Goal: Task Accomplishment & Management: Manage account settings

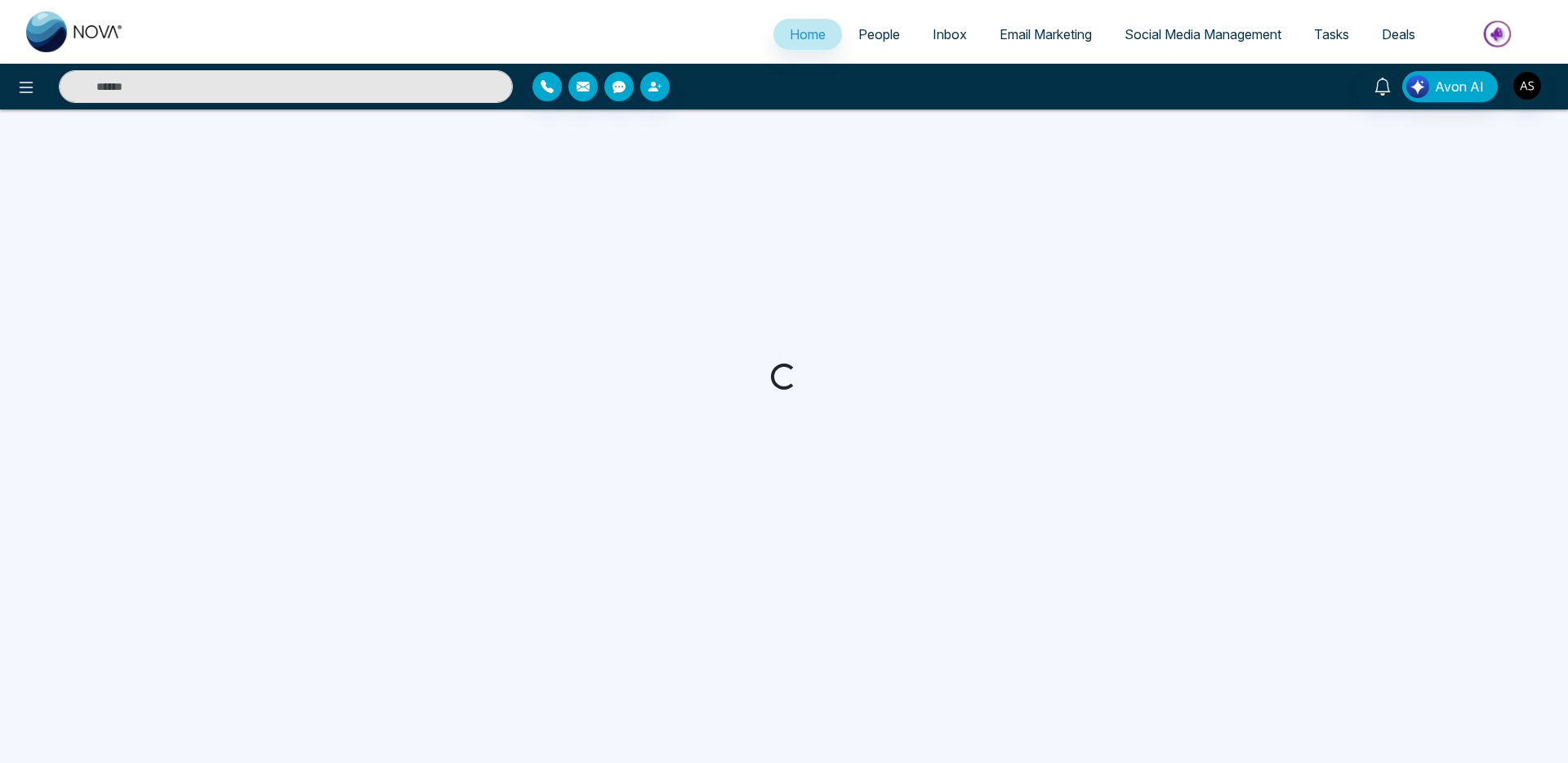
select select "*"
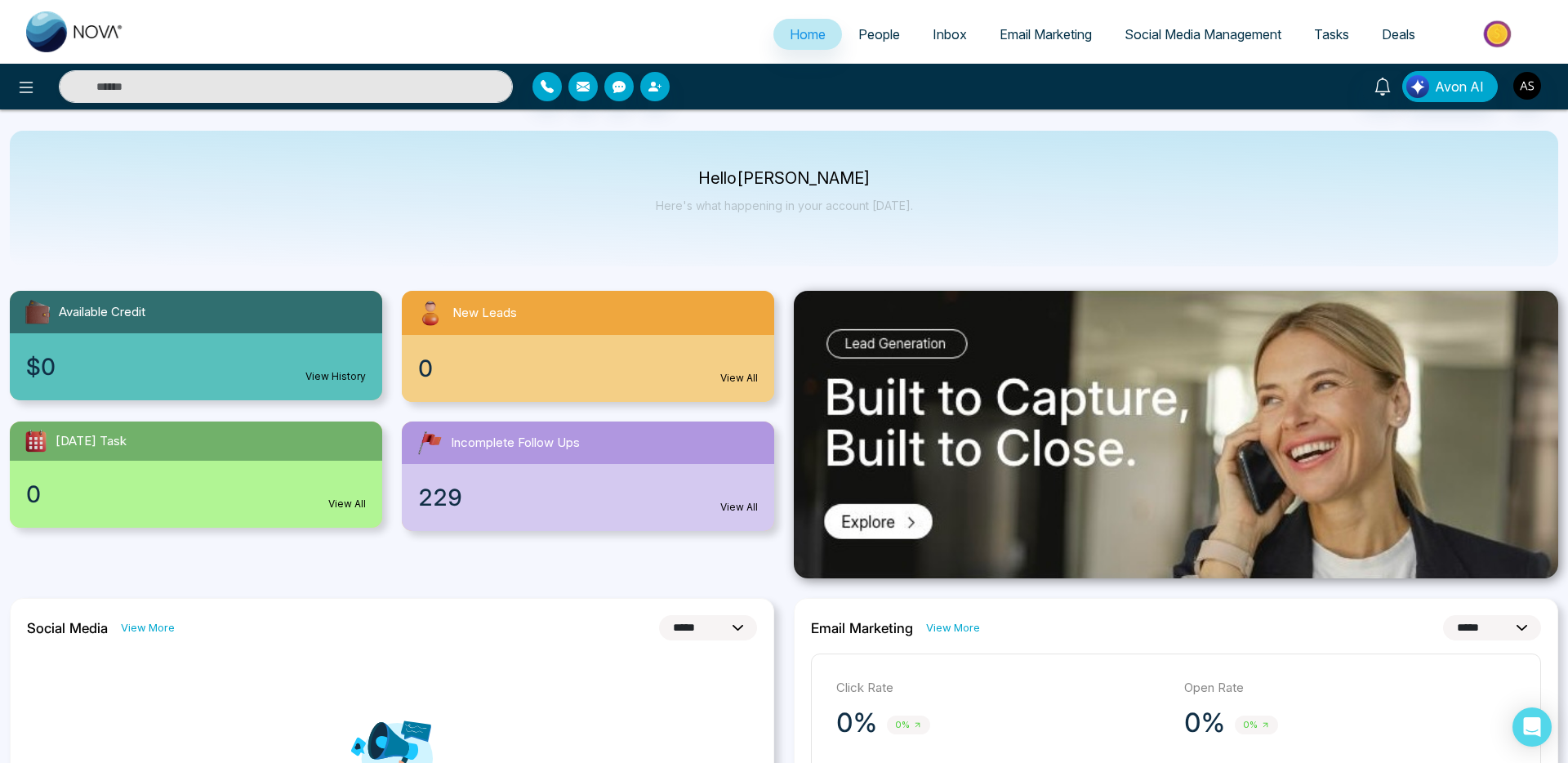
click at [948, 35] on span "Inbox" at bounding box center [950, 35] width 35 height 16
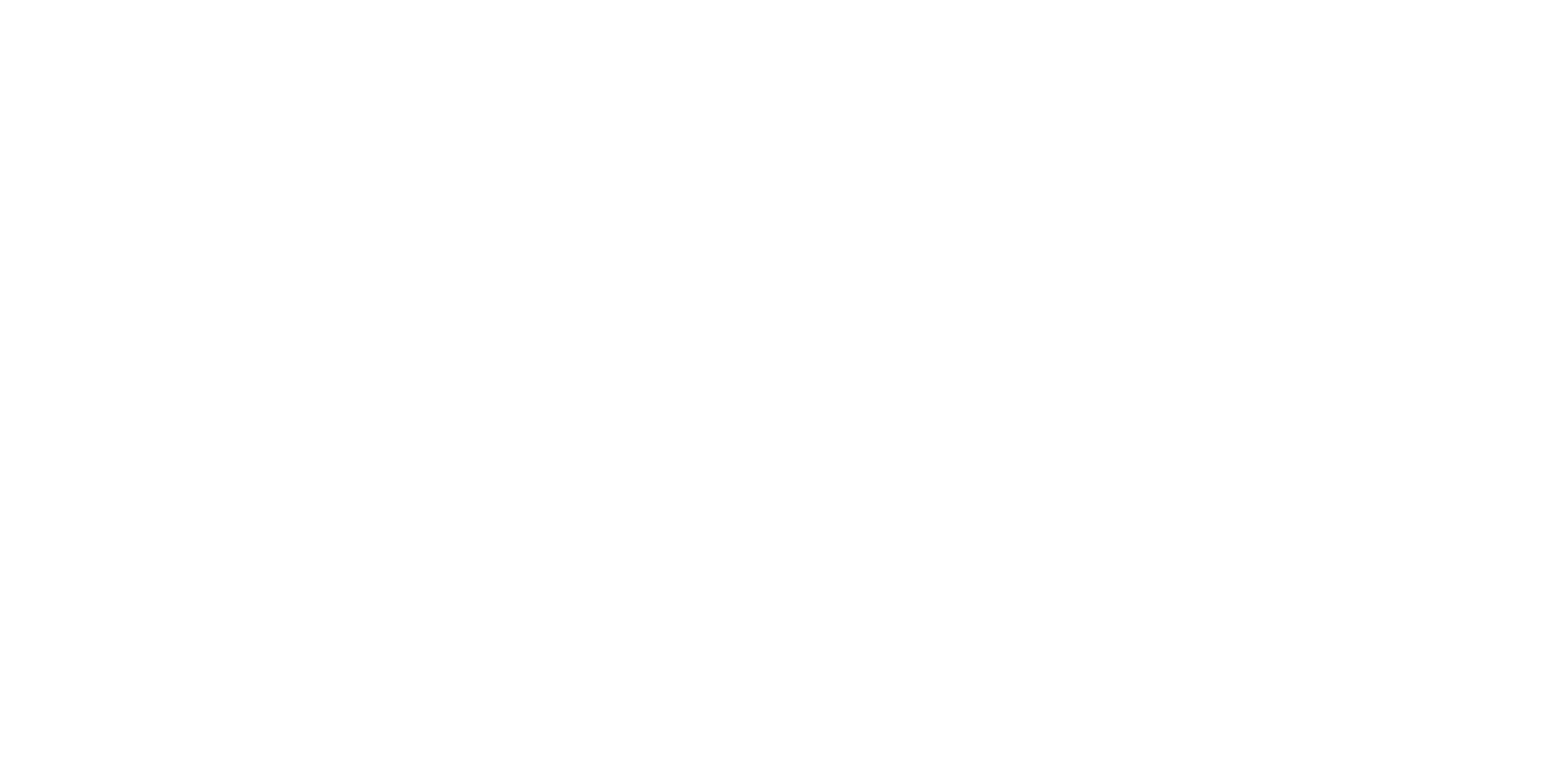
select select "*"
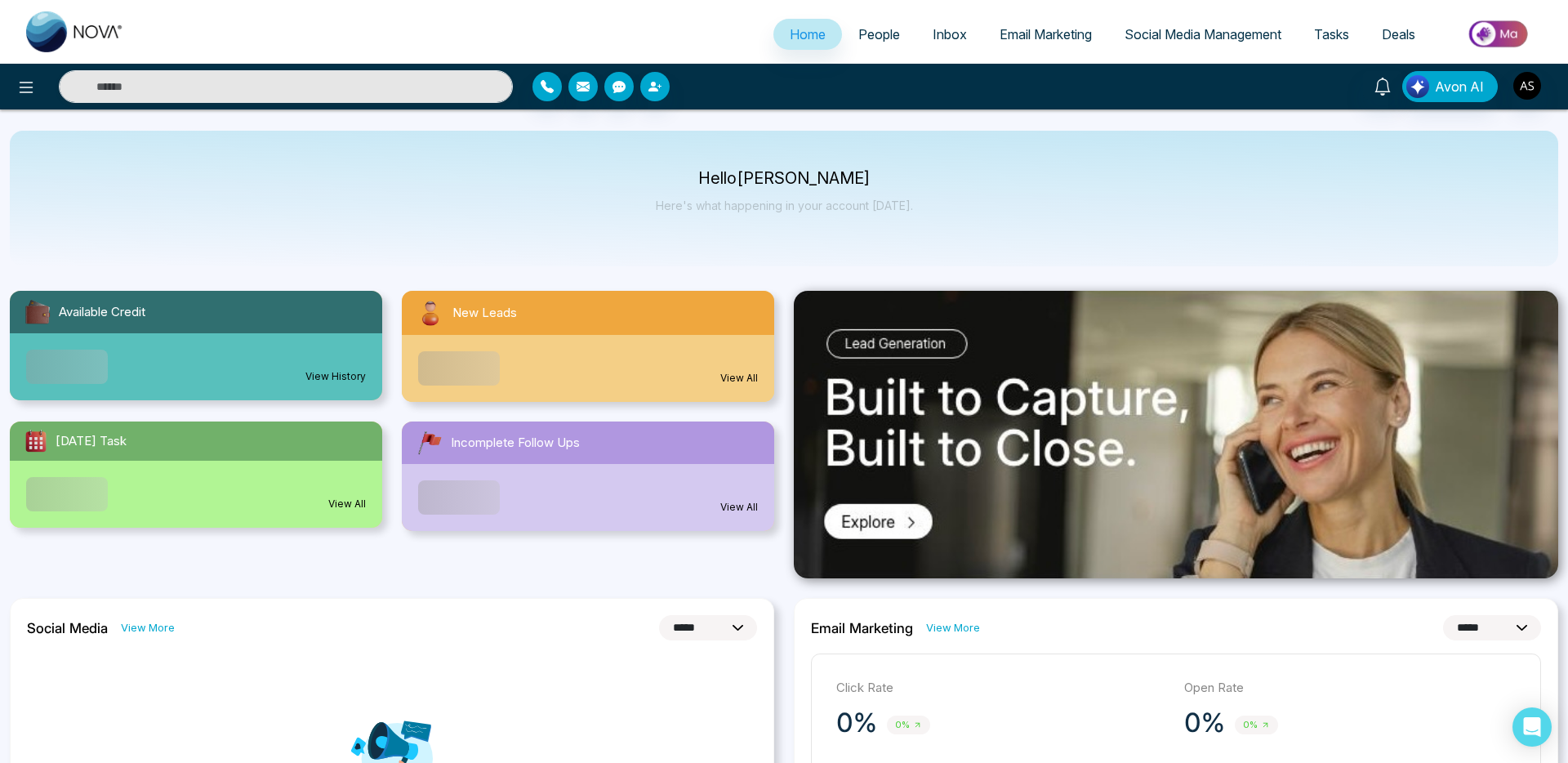
click at [935, 28] on span "Inbox" at bounding box center [950, 35] width 35 height 16
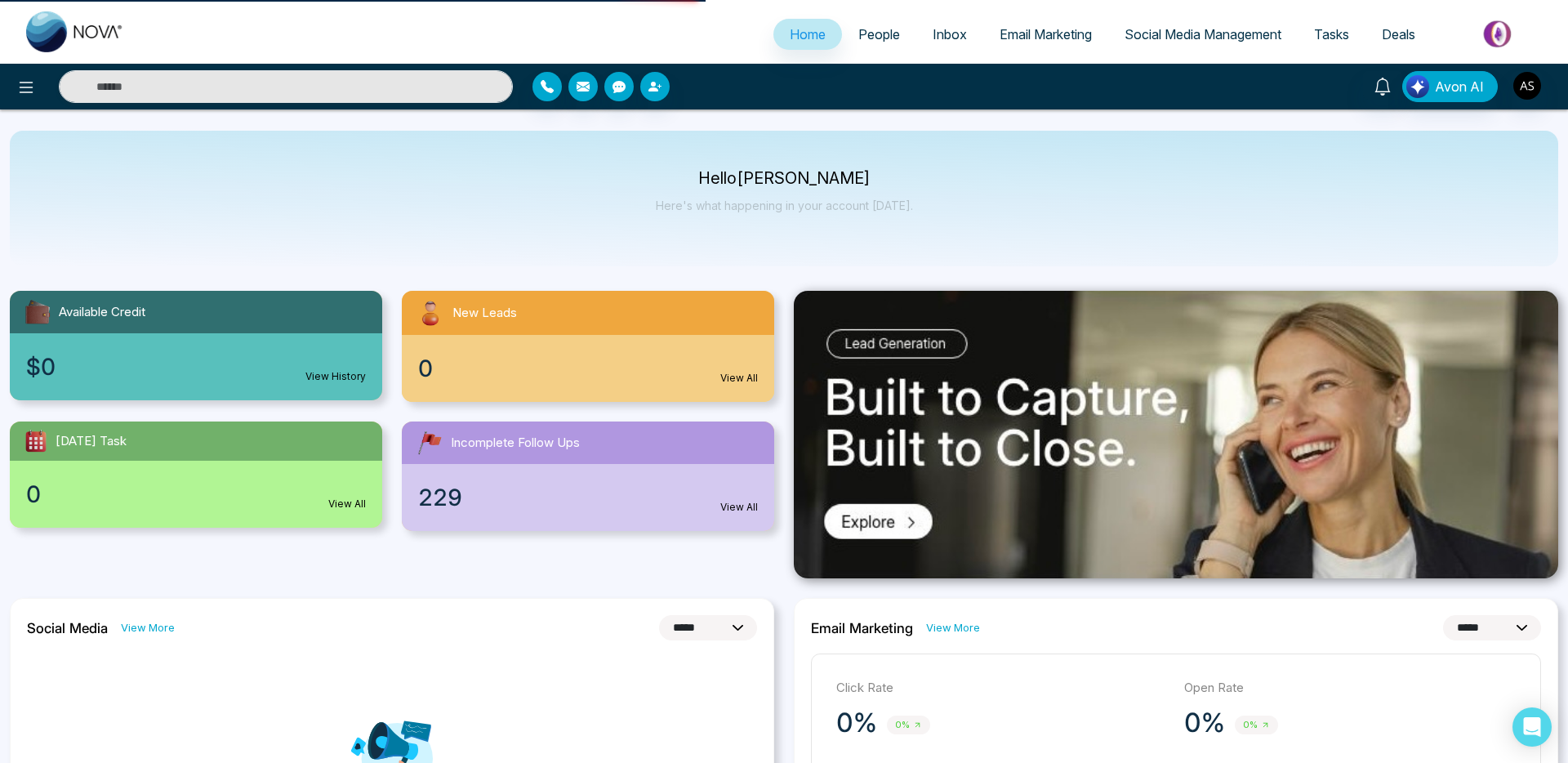
click at [949, 40] on span "Inbox" at bounding box center [950, 35] width 35 height 16
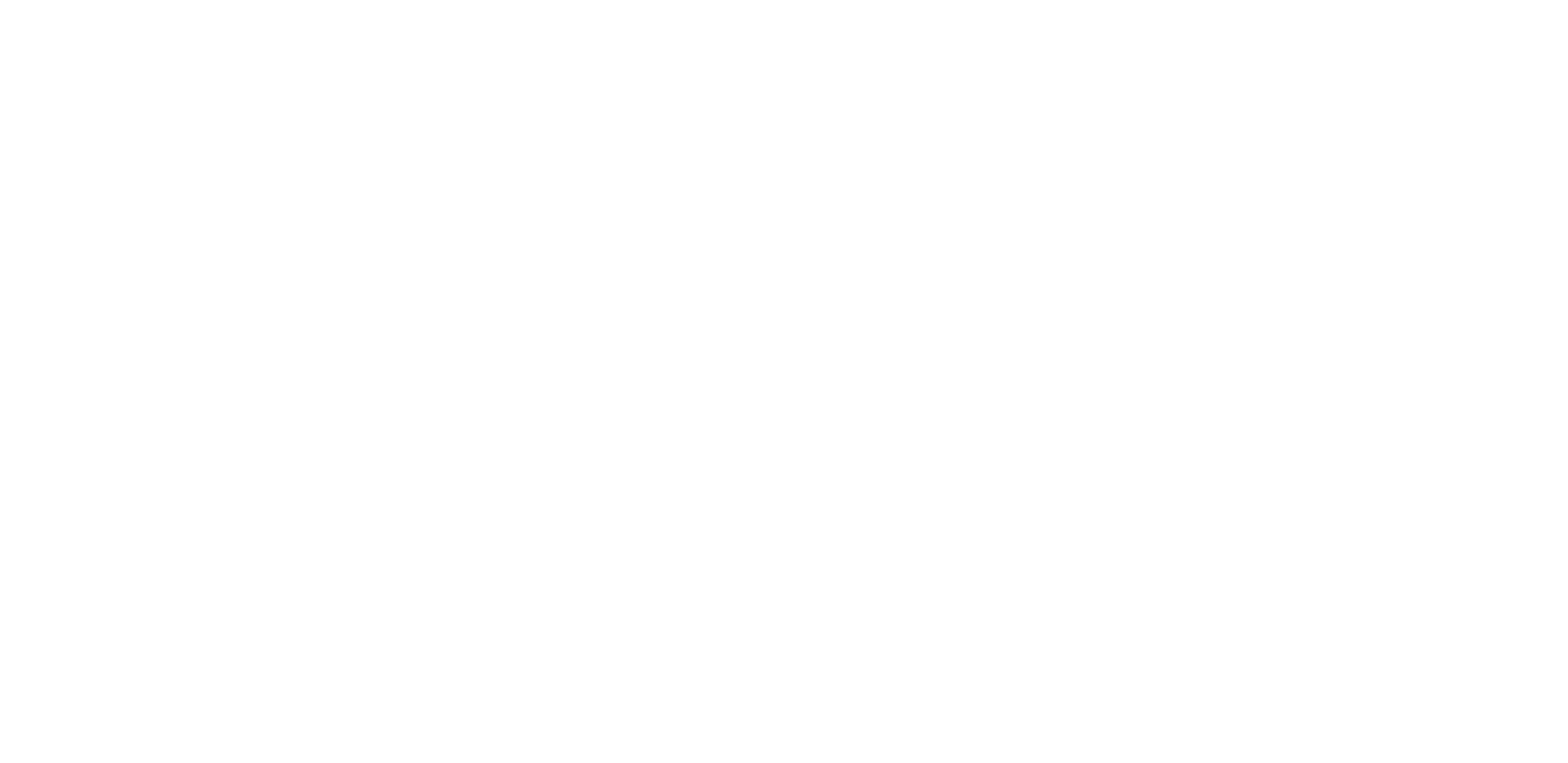
select select "*"
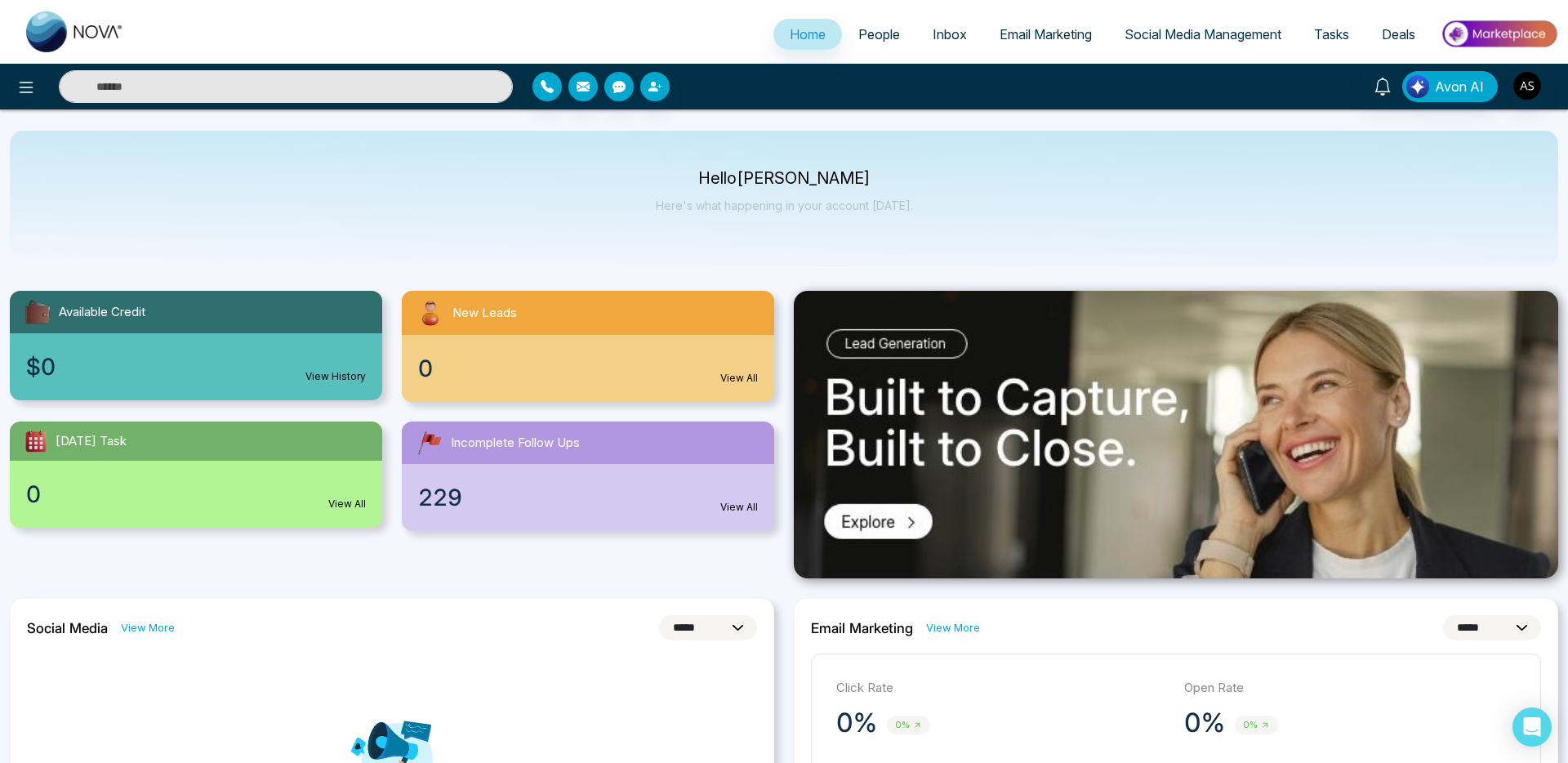
click at [933, 33] on span "Inbox" at bounding box center [950, 35] width 35 height 16
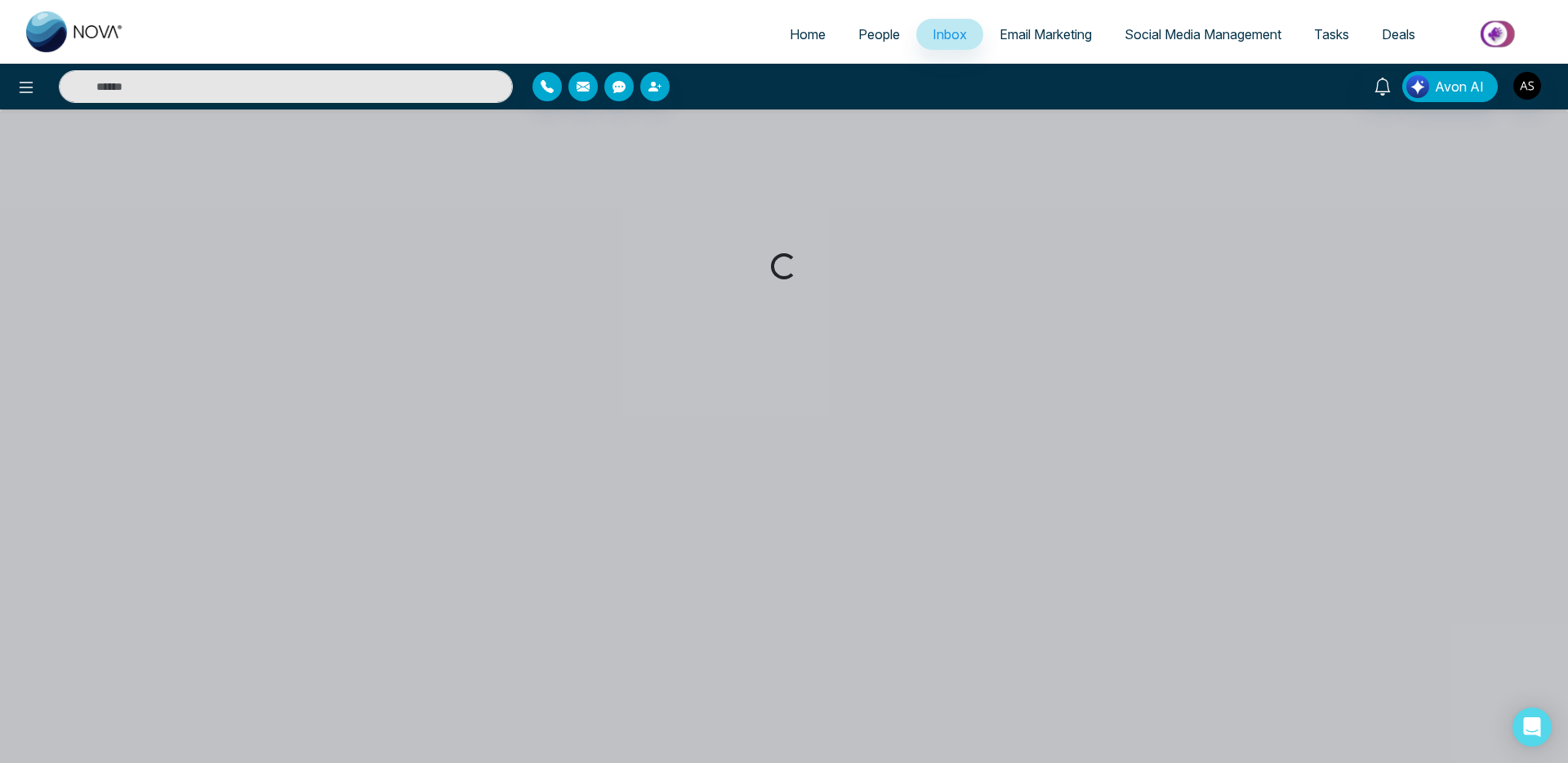
click at [858, 30] on span "People" at bounding box center [879, 35] width 42 height 16
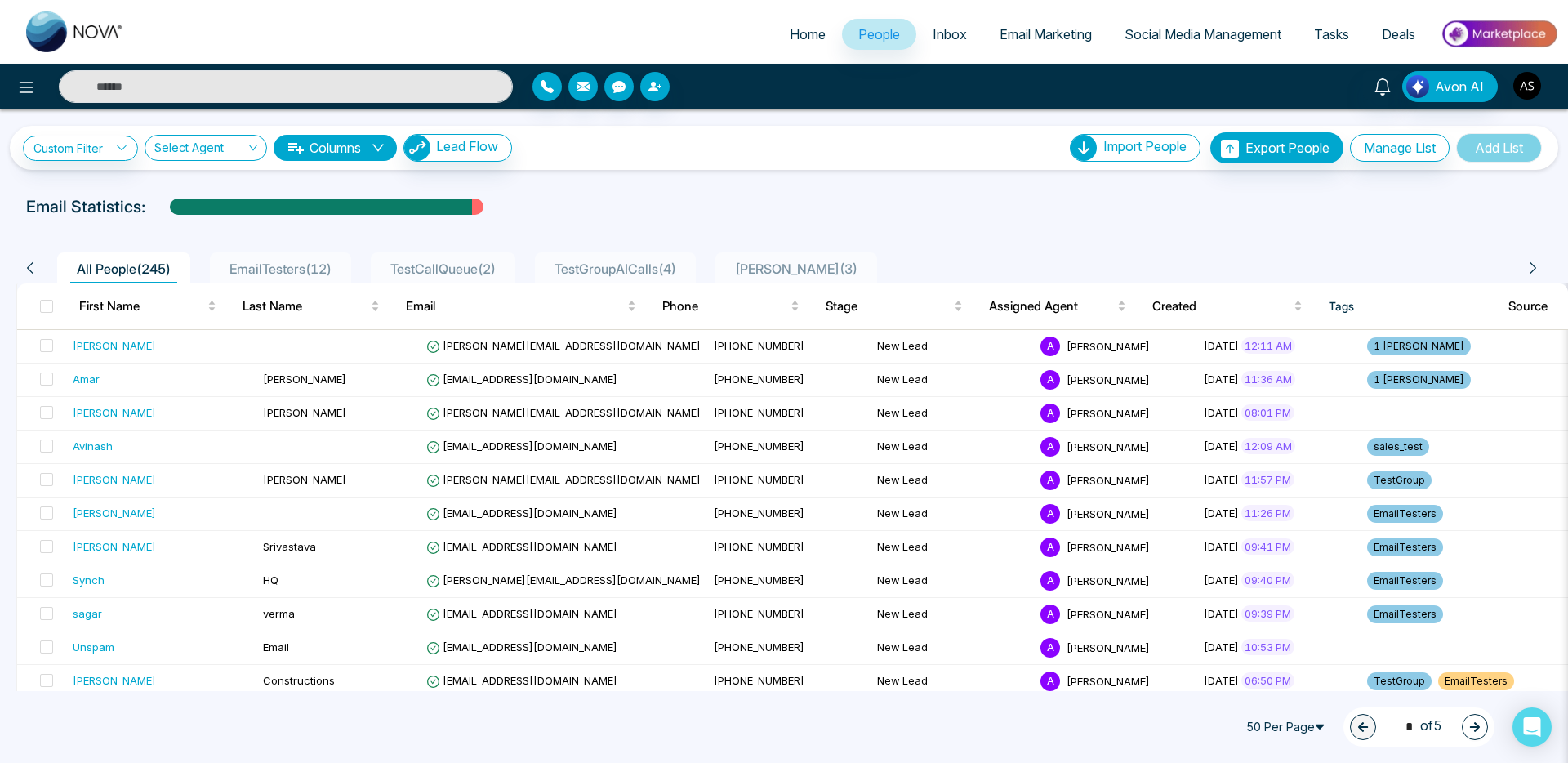
click at [1526, 87] on img "button" at bounding box center [1527, 86] width 27 height 27
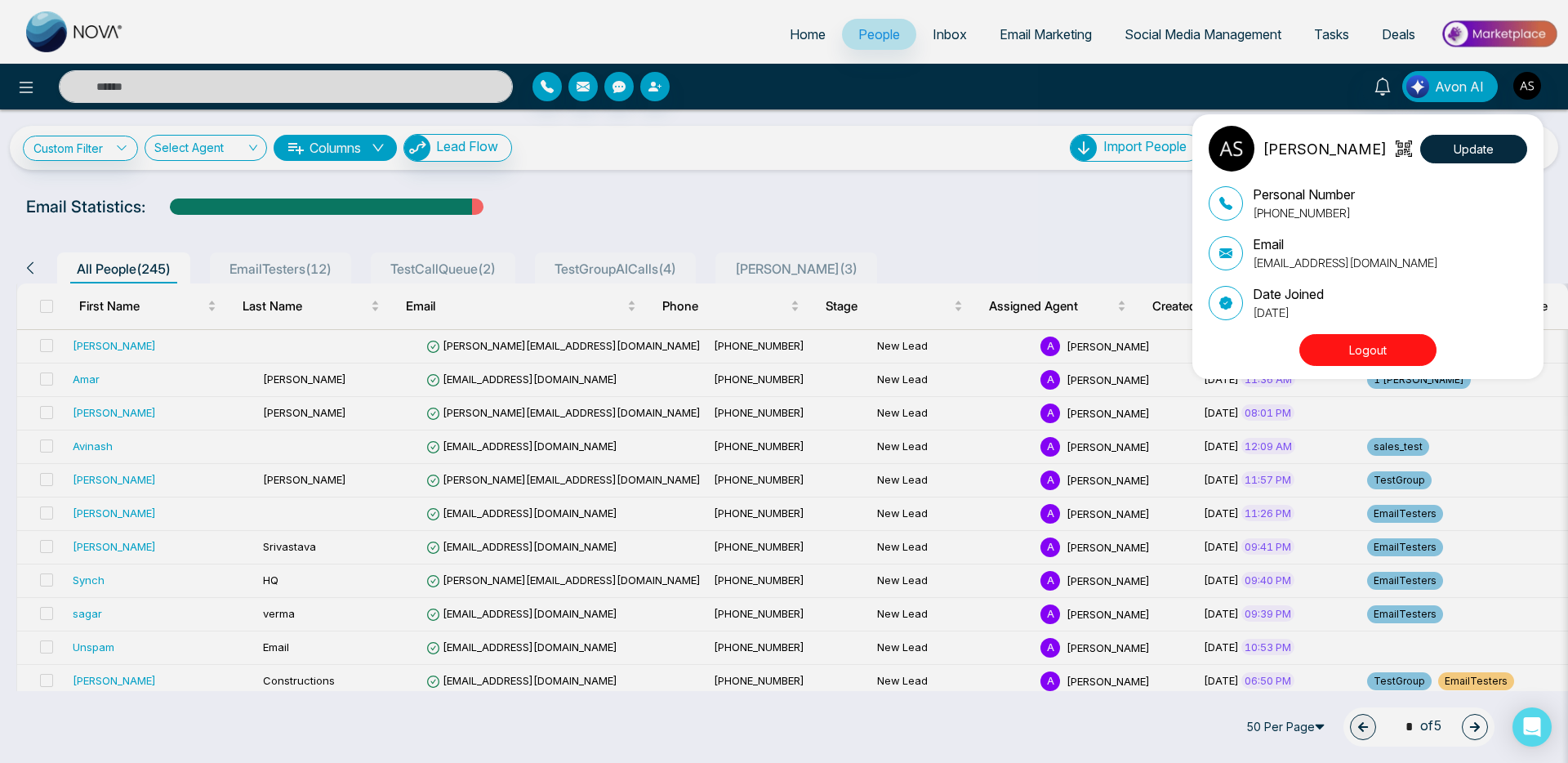
click at [1351, 347] on button "Logout" at bounding box center [1367, 350] width 137 height 32
